Goal: Use online tool/utility: Utilize a website feature to perform a specific function

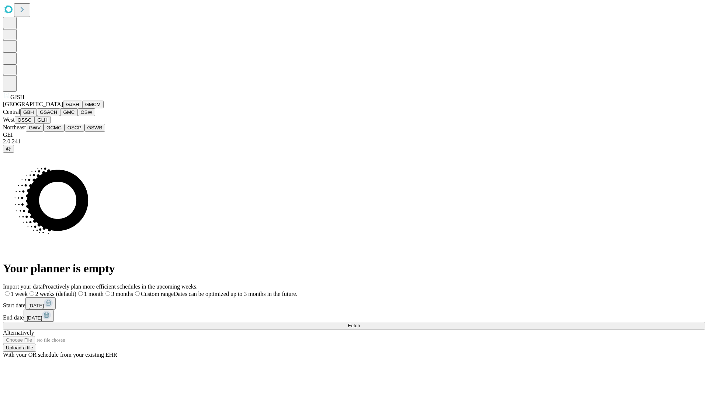
click at [63, 108] on button "GJSH" at bounding box center [72, 105] width 19 height 8
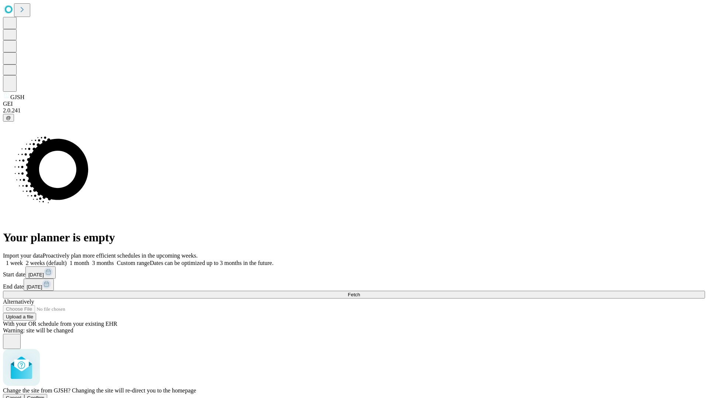
click at [45, 395] on span "Confirm" at bounding box center [35, 398] width 17 height 6
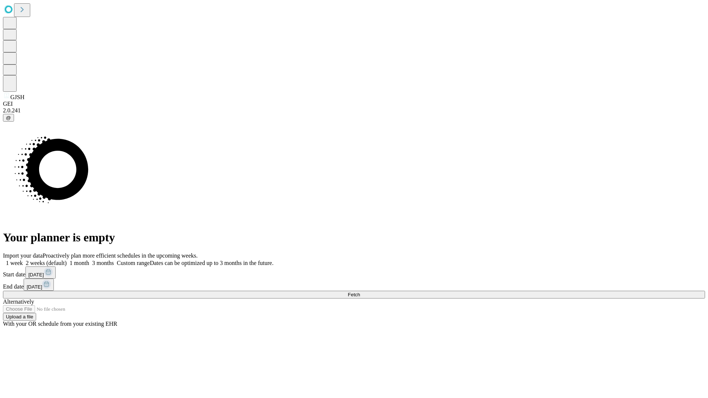
click at [67, 260] on label "2 weeks (default)" at bounding box center [45, 263] width 44 height 6
click at [360, 292] on span "Fetch" at bounding box center [354, 295] width 12 height 6
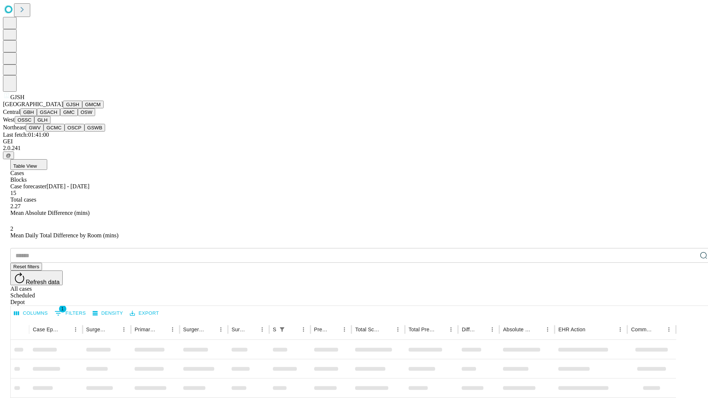
click at [82, 108] on button "GMCM" at bounding box center [92, 105] width 21 height 8
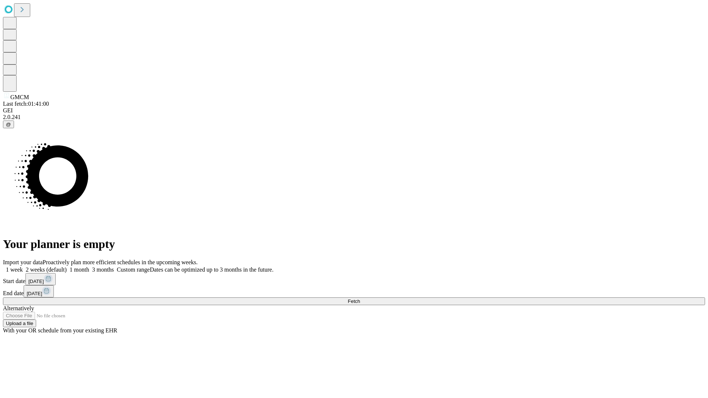
click at [67, 267] on label "2 weeks (default)" at bounding box center [45, 270] width 44 height 6
click at [360, 299] on span "Fetch" at bounding box center [354, 302] width 12 height 6
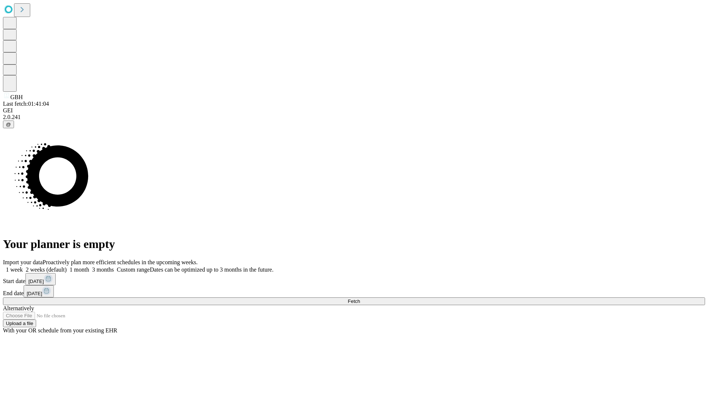
click at [67, 267] on label "2 weeks (default)" at bounding box center [45, 270] width 44 height 6
click at [360, 299] on span "Fetch" at bounding box center [354, 302] width 12 height 6
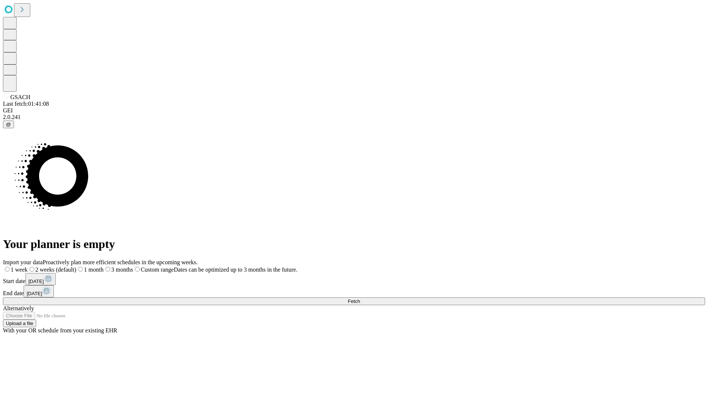
click at [76, 267] on label "2 weeks (default)" at bounding box center [52, 270] width 49 height 6
click at [360, 299] on span "Fetch" at bounding box center [354, 302] width 12 height 6
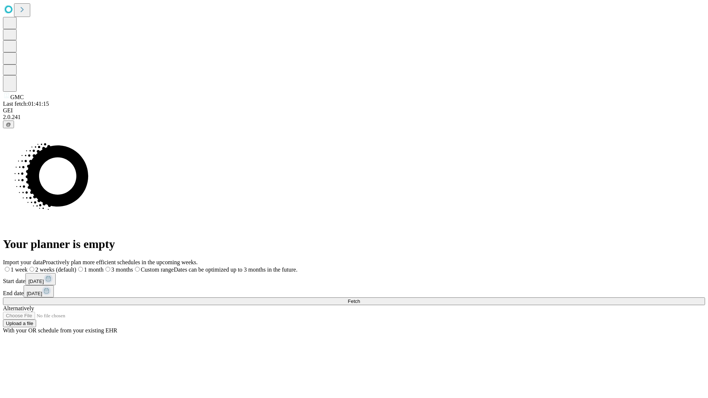
click at [76, 267] on label "2 weeks (default)" at bounding box center [52, 270] width 49 height 6
click at [360, 299] on span "Fetch" at bounding box center [354, 302] width 12 height 6
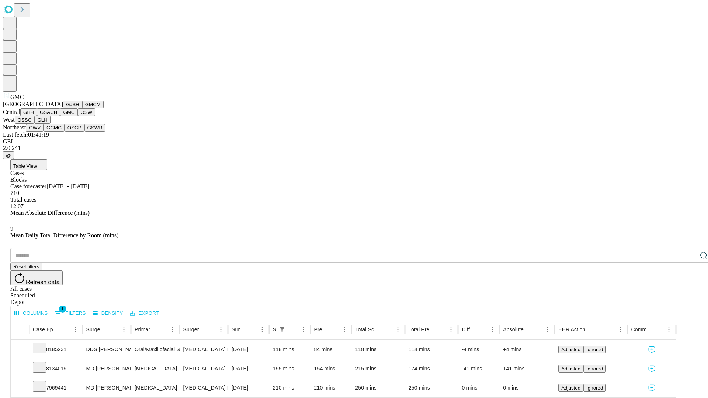
click at [78, 116] on button "OSW" at bounding box center [87, 112] width 18 height 8
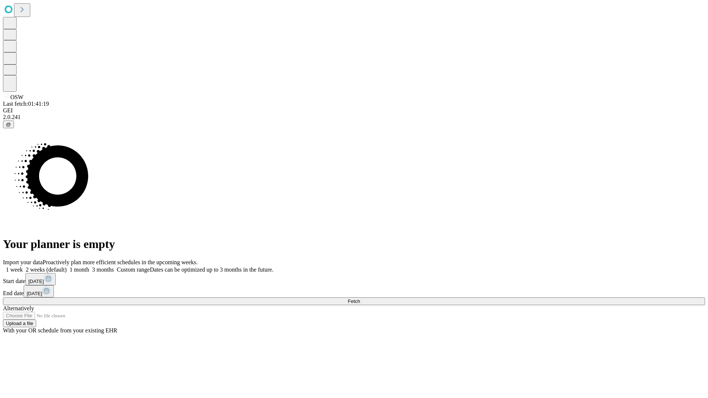
click at [67, 267] on label "2 weeks (default)" at bounding box center [45, 270] width 44 height 6
click at [360, 299] on span "Fetch" at bounding box center [354, 302] width 12 height 6
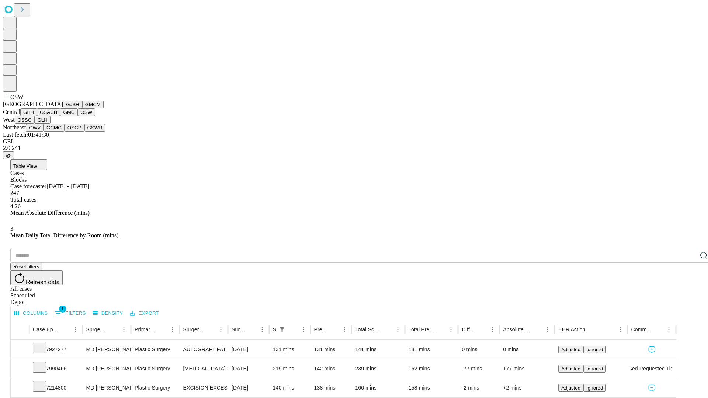
click at [35, 124] on button "OSSC" at bounding box center [25, 120] width 20 height 8
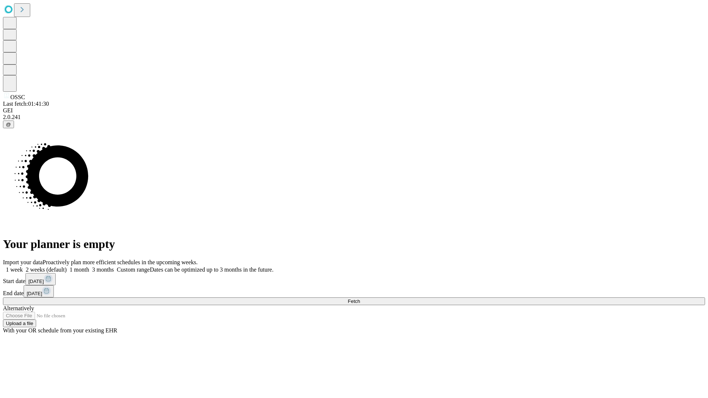
click at [67, 267] on label "2 weeks (default)" at bounding box center [45, 270] width 44 height 6
click at [360, 299] on span "Fetch" at bounding box center [354, 302] width 12 height 6
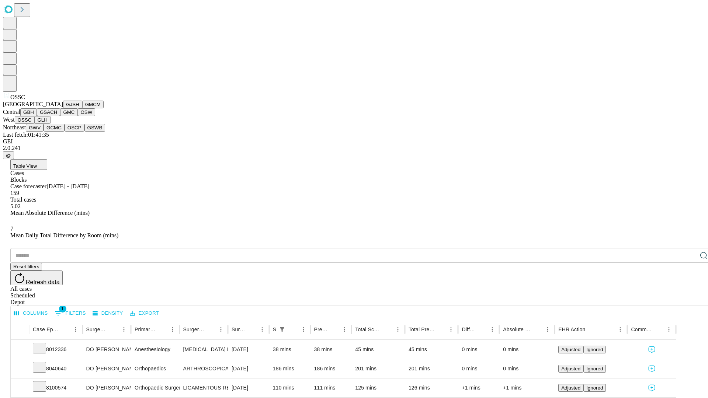
click at [50, 124] on button "GLH" at bounding box center [42, 120] width 16 height 8
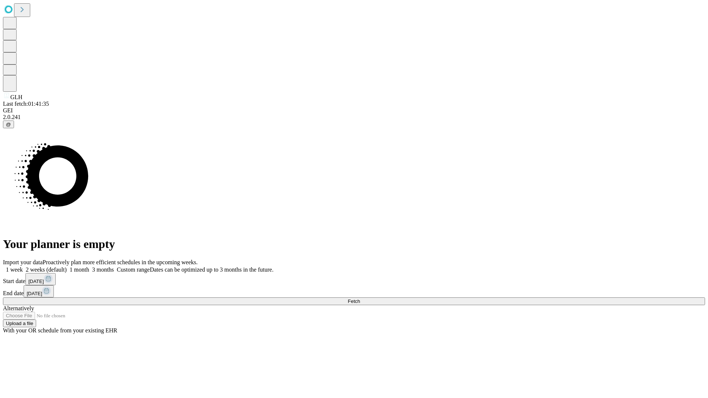
click at [67, 267] on label "2 weeks (default)" at bounding box center [45, 270] width 44 height 6
click at [360, 299] on span "Fetch" at bounding box center [354, 302] width 12 height 6
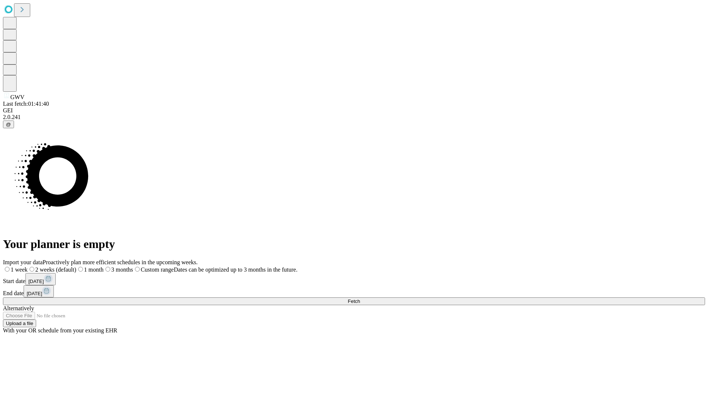
click at [76, 267] on label "2 weeks (default)" at bounding box center [52, 270] width 49 height 6
click at [360, 299] on span "Fetch" at bounding box center [354, 302] width 12 height 6
click at [67, 267] on label "2 weeks (default)" at bounding box center [45, 270] width 44 height 6
click at [360, 299] on span "Fetch" at bounding box center [354, 302] width 12 height 6
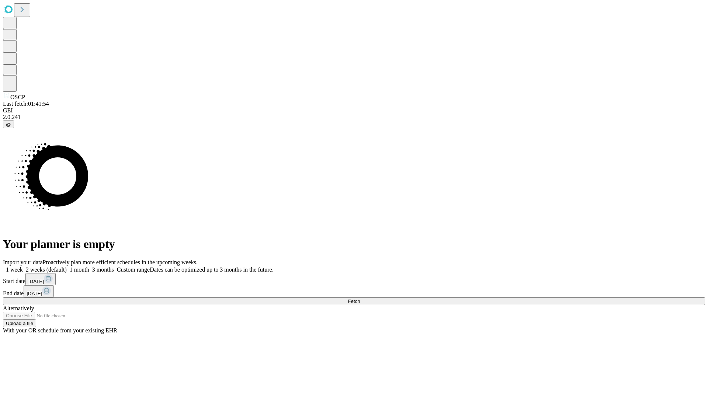
click at [67, 267] on label "2 weeks (default)" at bounding box center [45, 270] width 44 height 6
click at [360, 299] on span "Fetch" at bounding box center [354, 302] width 12 height 6
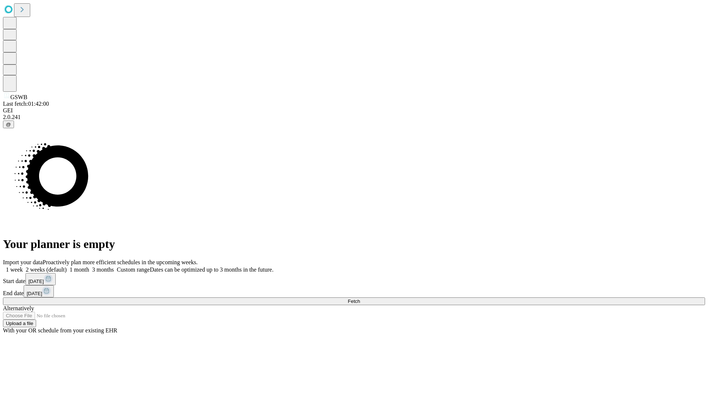
click at [67, 267] on label "2 weeks (default)" at bounding box center [45, 270] width 44 height 6
click at [360, 299] on span "Fetch" at bounding box center [354, 302] width 12 height 6
